Goal: Transaction & Acquisition: Book appointment/travel/reservation

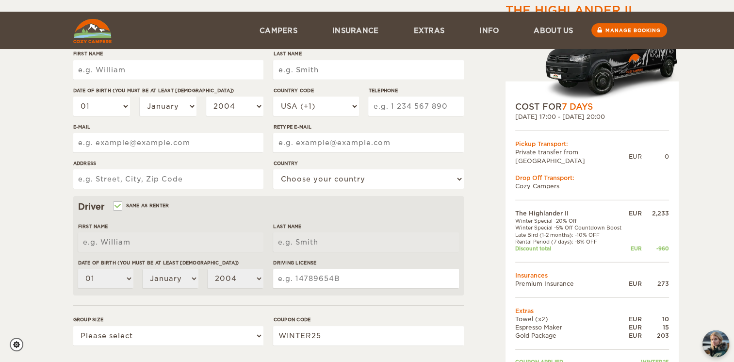
scroll to position [220, 0]
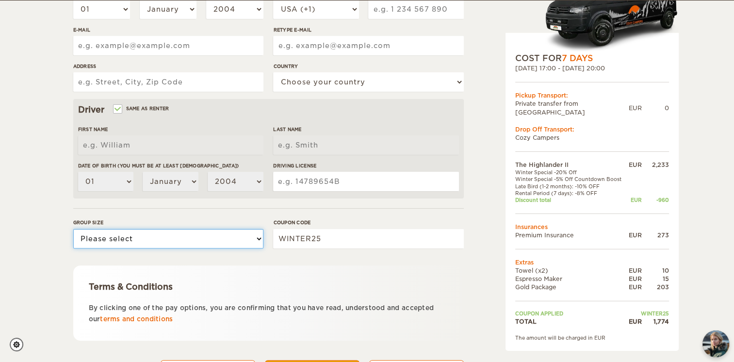
click at [155, 235] on select "Please select 1 2" at bounding box center [168, 238] width 190 height 19
select select "2"
click at [73, 229] on select "Please select 1 2" at bounding box center [168, 238] width 190 height 19
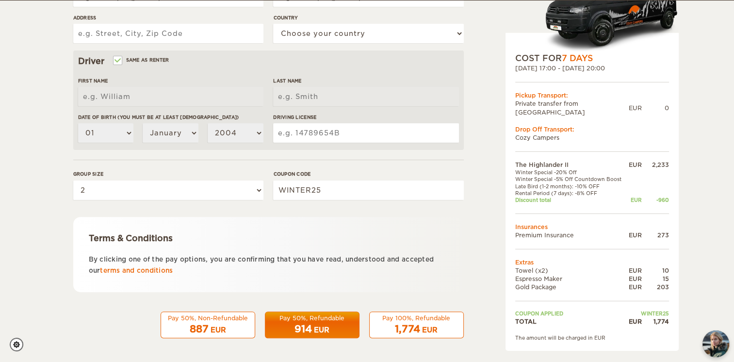
click at [208, 327] on div "887 EUR" at bounding box center [208, 329] width 82 height 14
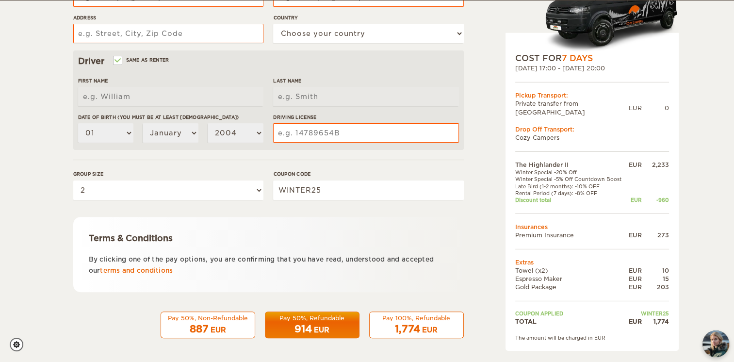
click at [200, 327] on span "887" at bounding box center [199, 329] width 19 height 12
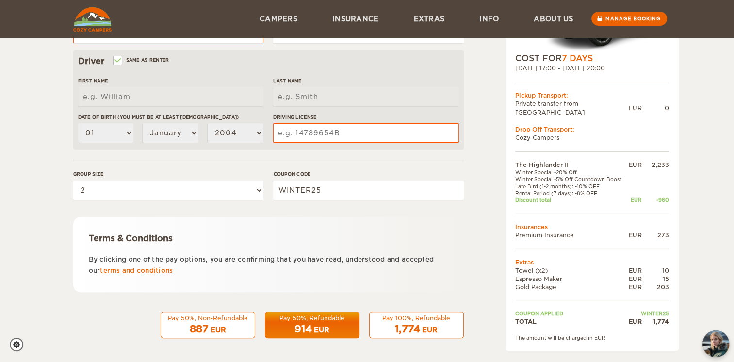
scroll to position [74, 0]
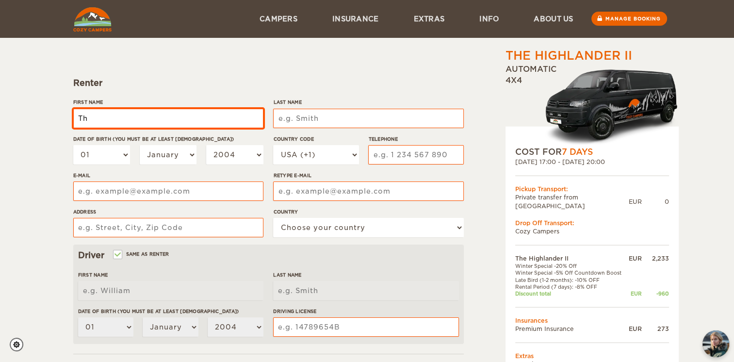
type input "Th"
type input "[PERSON_NAME]"
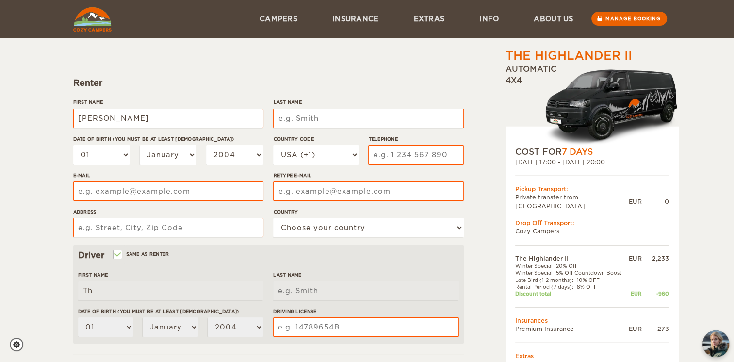
type input "Stöckl"
select select "43"
type input "6646204889"
type input "thomas.stoeckl@roteskreuz-tirol.at"
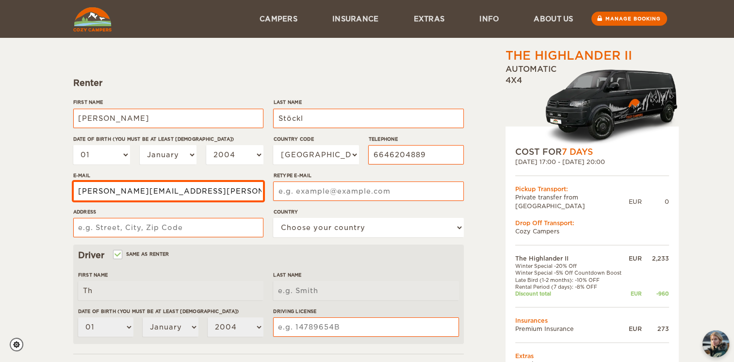
type input "thomas.stoeckl@roteskreuz-tirol.at"
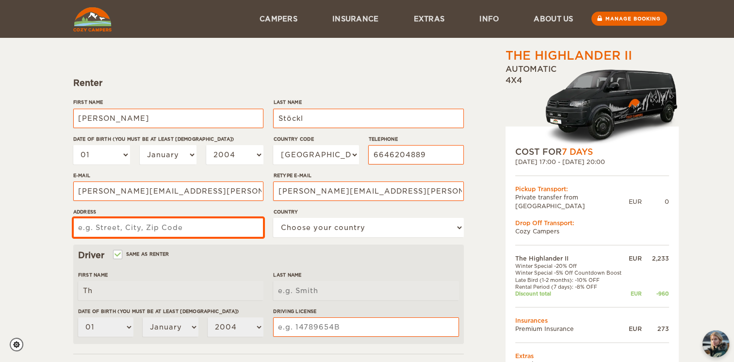
type input "Gries"
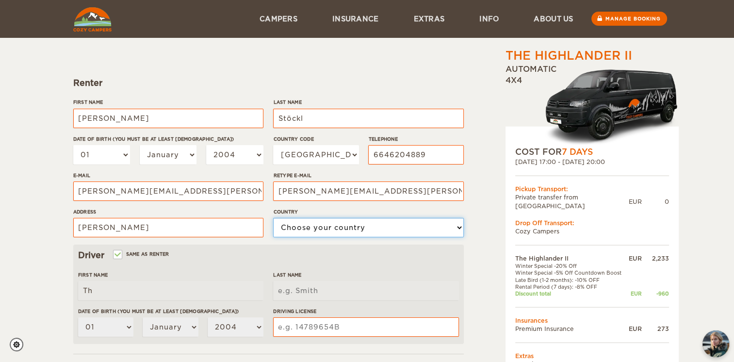
select select "14"
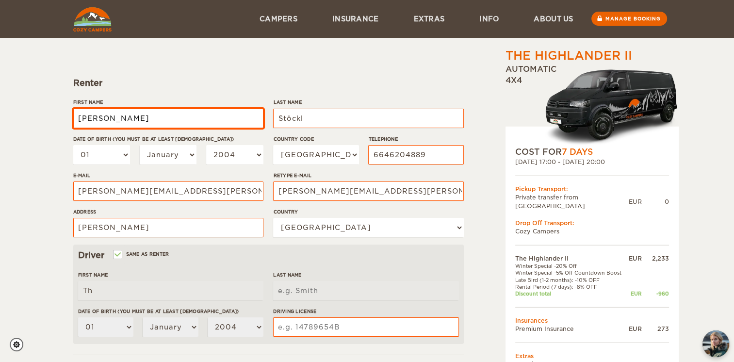
type input "[PERSON_NAME]"
type input "Stöckl"
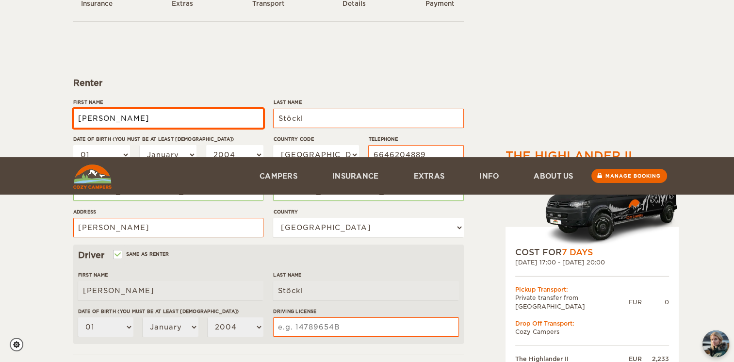
scroll to position [268, 0]
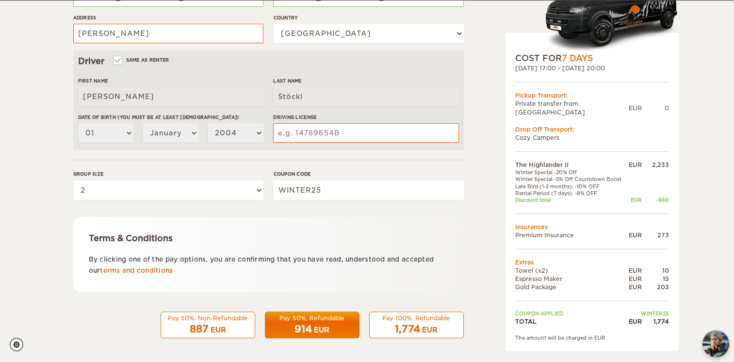
click at [205, 320] on div "Pay 50%, Non-Refundable" at bounding box center [208, 318] width 82 height 8
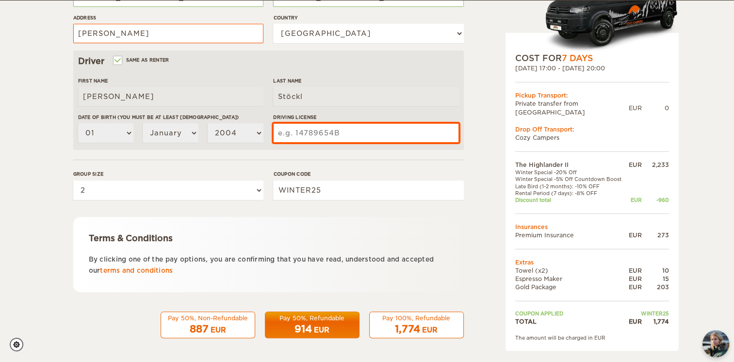
scroll to position [265, 0]
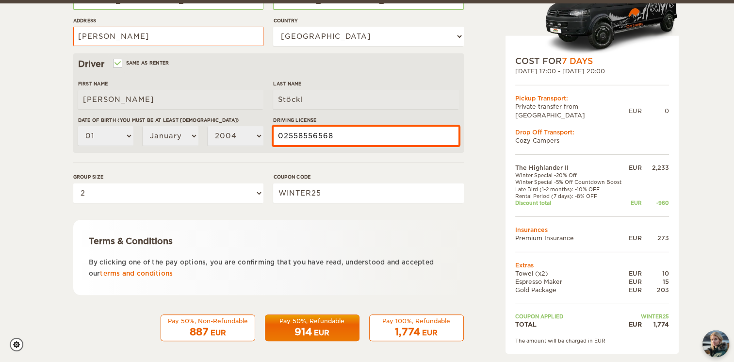
type input "02558556568"
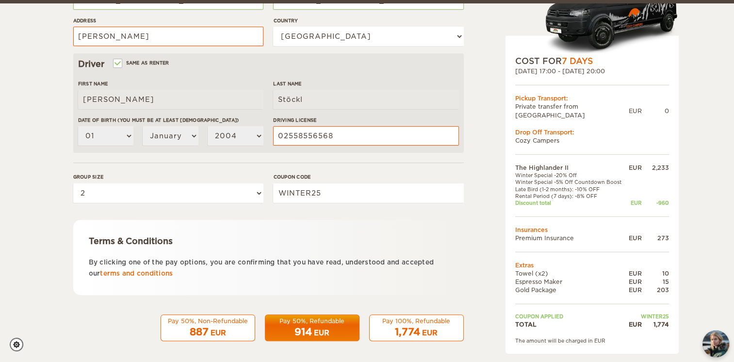
click at [214, 328] on div "EUR" at bounding box center [219, 333] width 16 height 10
click at [219, 326] on div "887 EUR" at bounding box center [208, 332] width 82 height 14
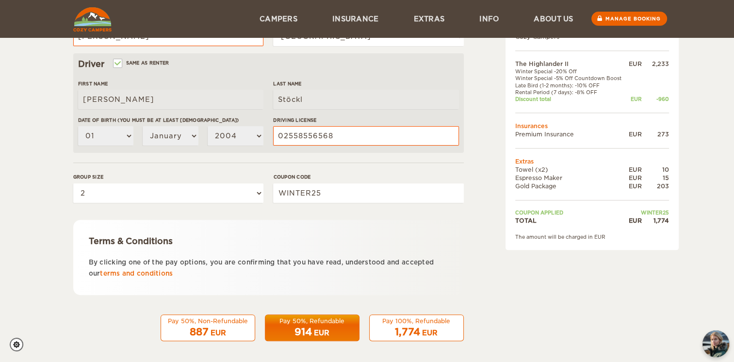
scroll to position [71, 0]
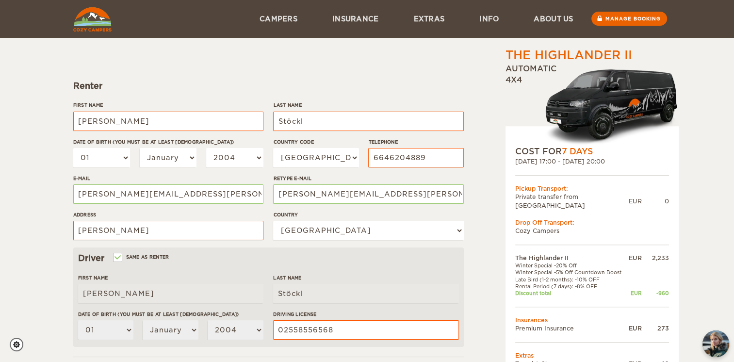
click at [586, 94] on img at bounding box center [611, 105] width 134 height 79
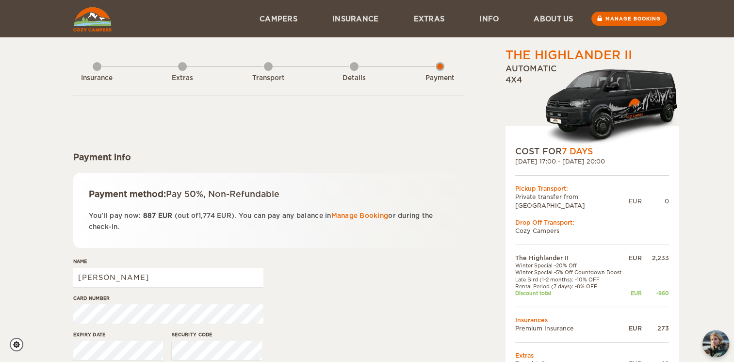
click at [610, 101] on img at bounding box center [611, 105] width 134 height 79
click at [97, 65] on div "Insurance" at bounding box center [97, 76] width 9 height 39
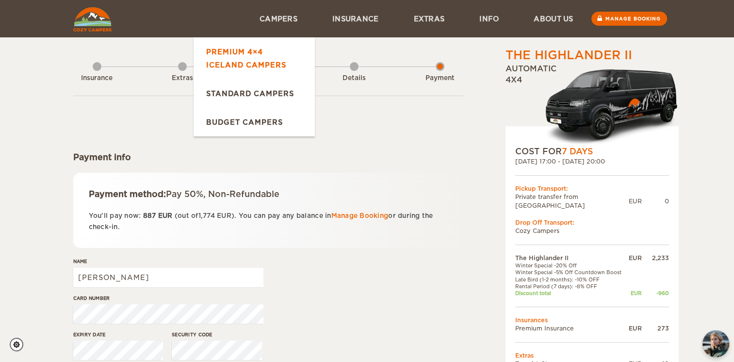
click at [236, 55] on link "Premium 4×4 Iceland Campers" at bounding box center [254, 58] width 121 height 42
